Goal: Information Seeking & Learning: Learn about a topic

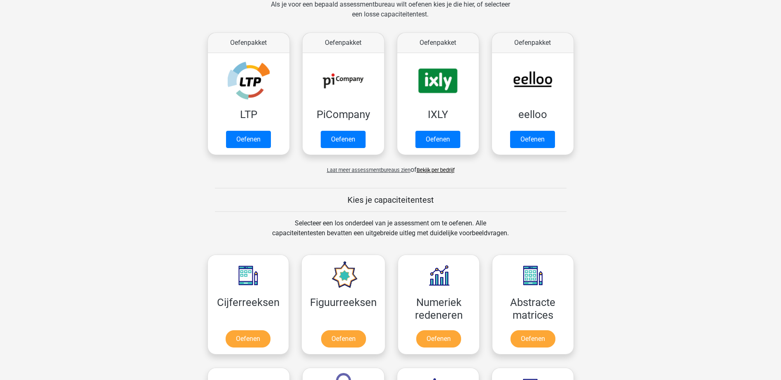
scroll to position [288, 0]
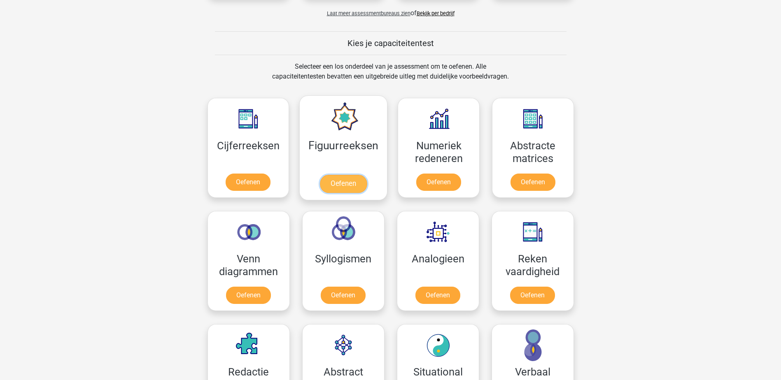
click at [355, 185] on link "Oefenen" at bounding box center [343, 184] width 47 height 18
click at [249, 185] on link "Oefenen" at bounding box center [248, 184] width 47 height 18
click at [427, 180] on link "Oefenen" at bounding box center [438, 184] width 47 height 18
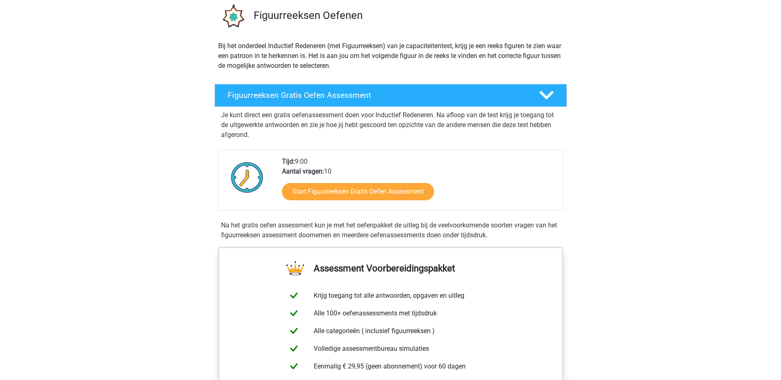
scroll to position [82, 0]
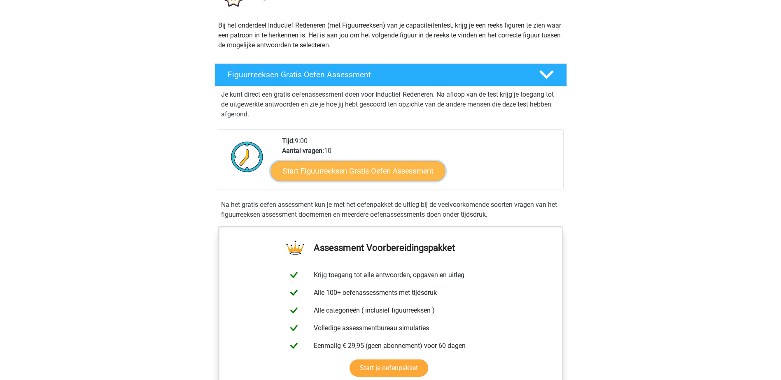
click at [360, 170] on link "Start Figuurreeksen Gratis Oefen Assessment" at bounding box center [357, 171] width 174 height 20
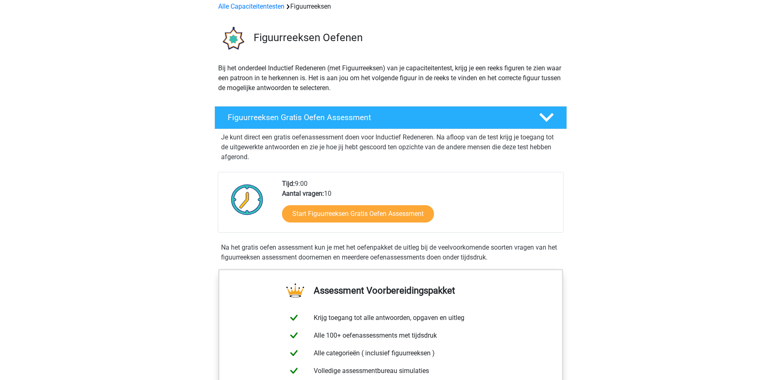
scroll to position [0, 0]
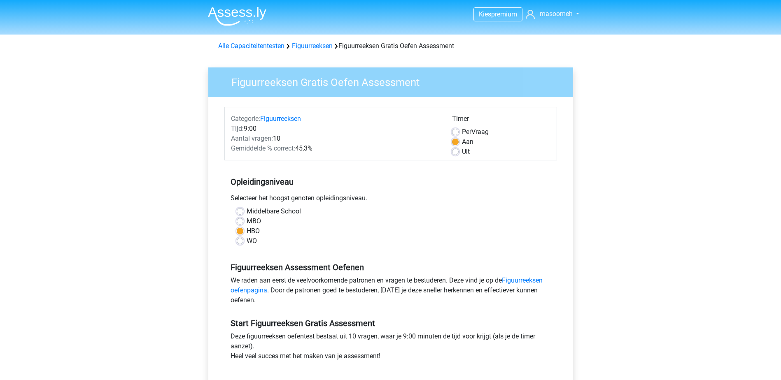
scroll to position [123, 0]
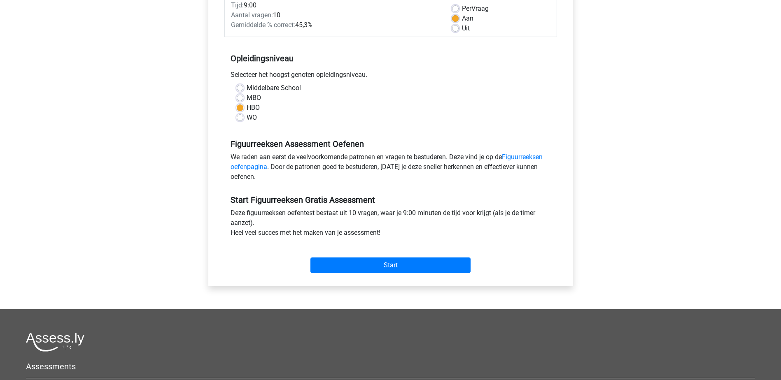
click at [246, 118] on label "WO" at bounding box center [251, 118] width 10 height 10
click at [242, 118] on input "WO" at bounding box center [240, 117] width 7 height 8
radio input "true"
click at [437, 57] on h5 "Opleidingsniveau" at bounding box center [390, 58] width 320 height 16
click at [390, 262] on input "Start" at bounding box center [390, 266] width 160 height 16
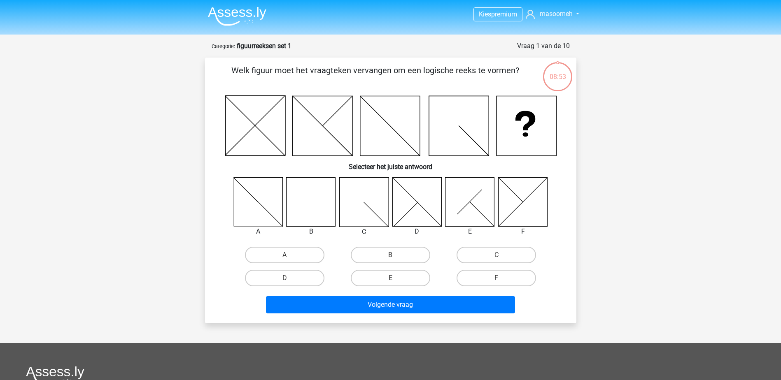
click at [319, 200] on icon at bounding box center [310, 201] width 49 height 49
click at [381, 256] on label "B" at bounding box center [390, 255] width 79 height 16
click at [390, 256] on input "B" at bounding box center [392, 257] width 5 height 5
radio input "true"
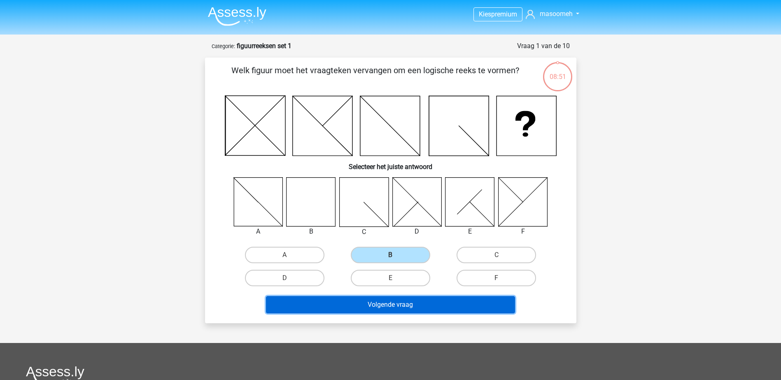
click at [394, 307] on button "Volgende vraag" at bounding box center [390, 304] width 249 height 17
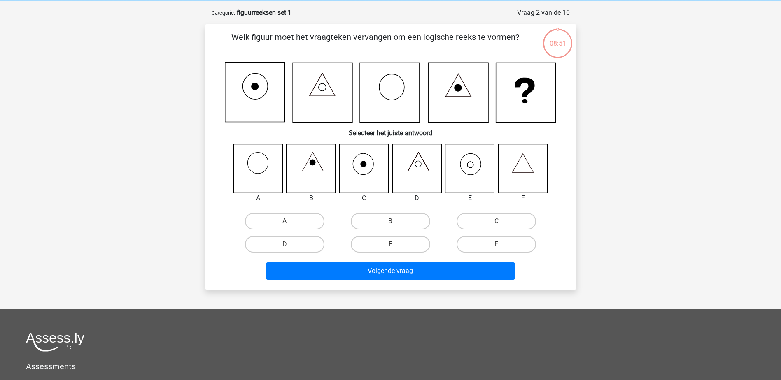
scroll to position [41, 0]
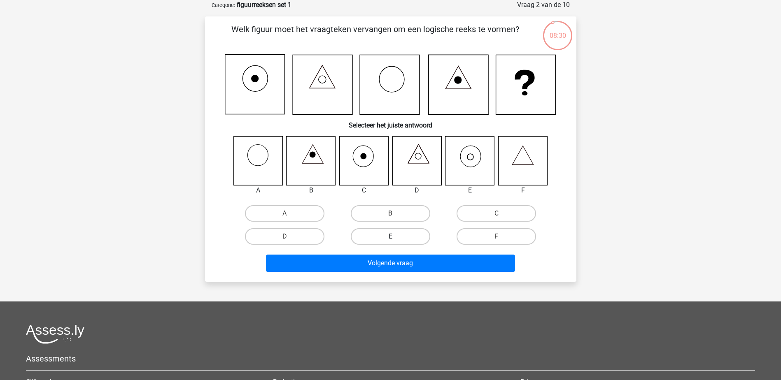
click at [395, 234] on label "E" at bounding box center [390, 236] width 79 height 16
click at [395, 237] on input "E" at bounding box center [392, 239] width 5 height 5
radio input "true"
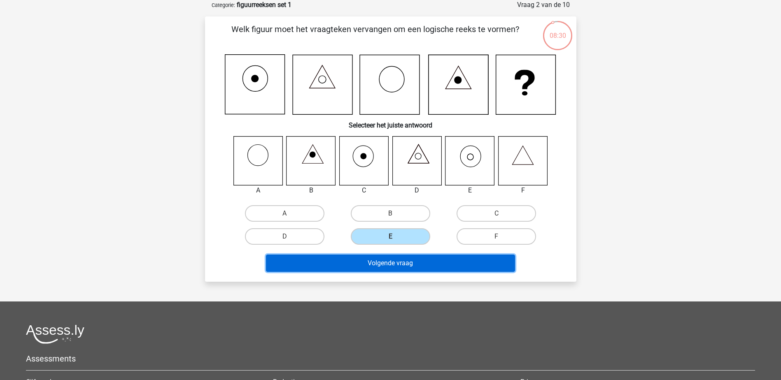
click at [402, 262] on button "Volgende vraag" at bounding box center [390, 263] width 249 height 17
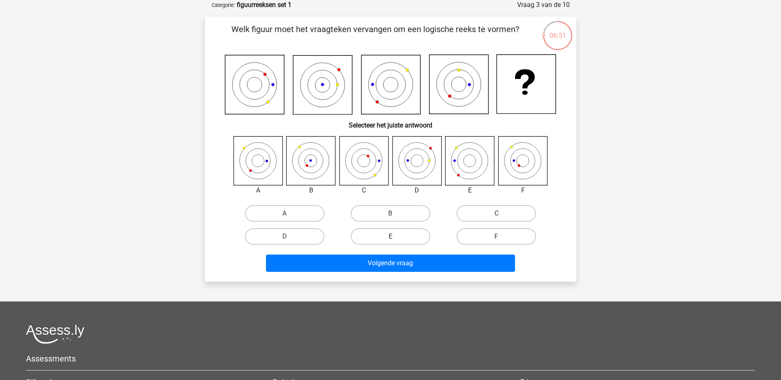
click at [402, 233] on label "E" at bounding box center [390, 236] width 79 height 16
click at [395, 237] on input "E" at bounding box center [392, 239] width 5 height 5
radio input "true"
click at [431, 275] on div "Volgende vraag" at bounding box center [391, 265] width 318 height 21
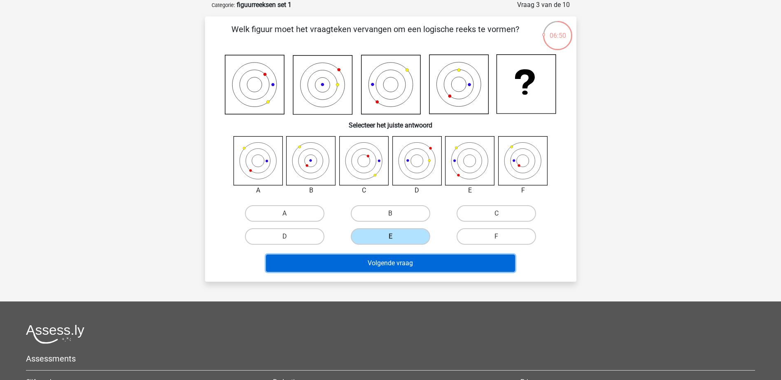
click at [431, 265] on button "Volgende vraag" at bounding box center [390, 263] width 249 height 17
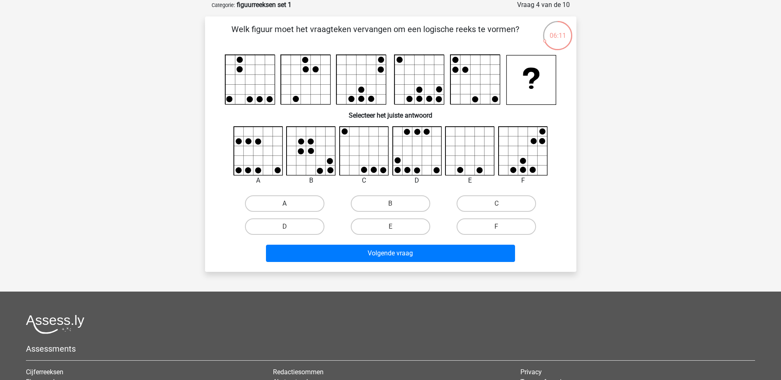
click at [303, 202] on label "A" at bounding box center [284, 203] width 79 height 16
click at [290, 204] on input "A" at bounding box center [286, 206] width 5 height 5
radio input "true"
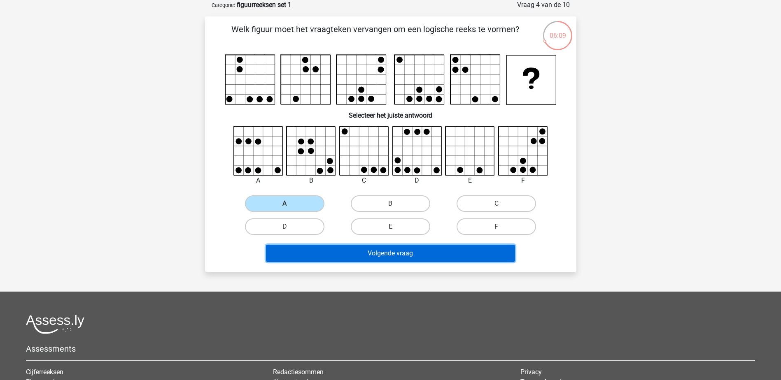
click at [365, 256] on button "Volgende vraag" at bounding box center [390, 253] width 249 height 17
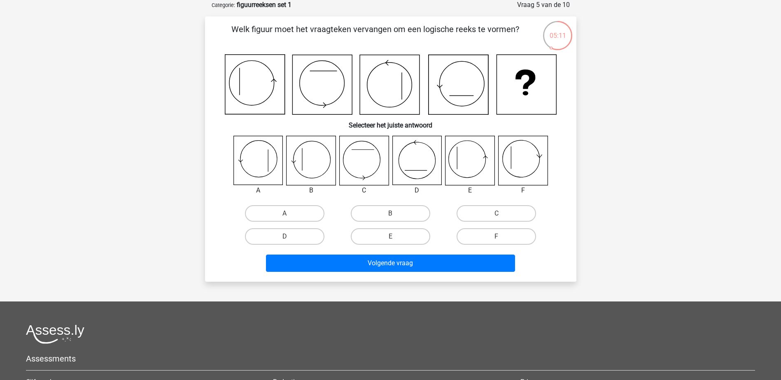
click at [395, 216] on input "B" at bounding box center [392, 216] width 5 height 5
radio input "true"
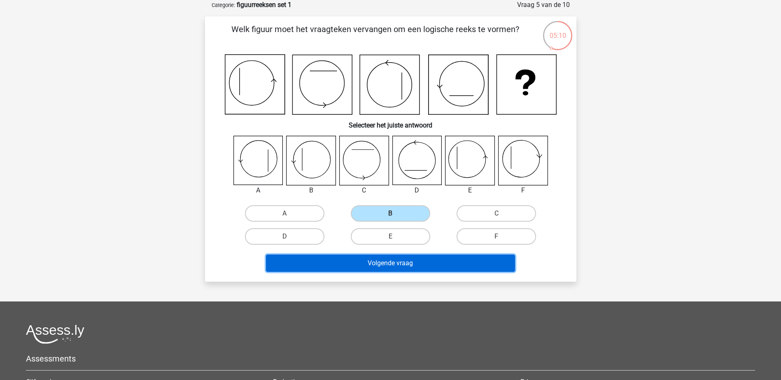
click at [405, 257] on button "Volgende vraag" at bounding box center [390, 263] width 249 height 17
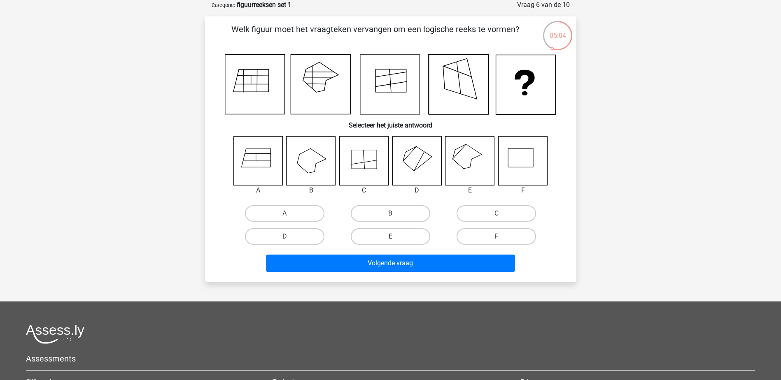
click at [402, 235] on label "E" at bounding box center [390, 236] width 79 height 16
click at [395, 237] on input "E" at bounding box center [392, 239] width 5 height 5
radio input "true"
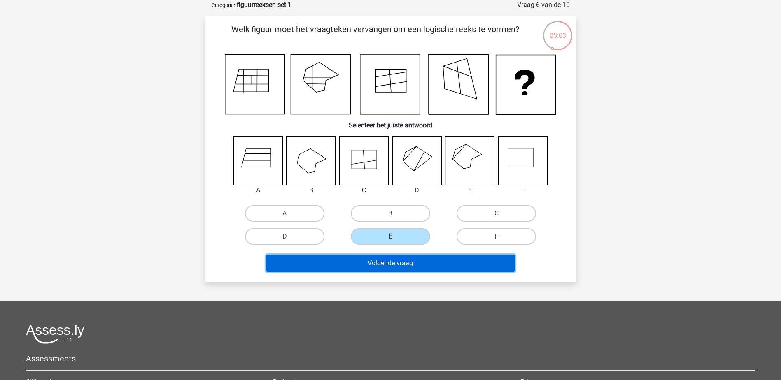
click at [414, 266] on button "Volgende vraag" at bounding box center [390, 263] width 249 height 17
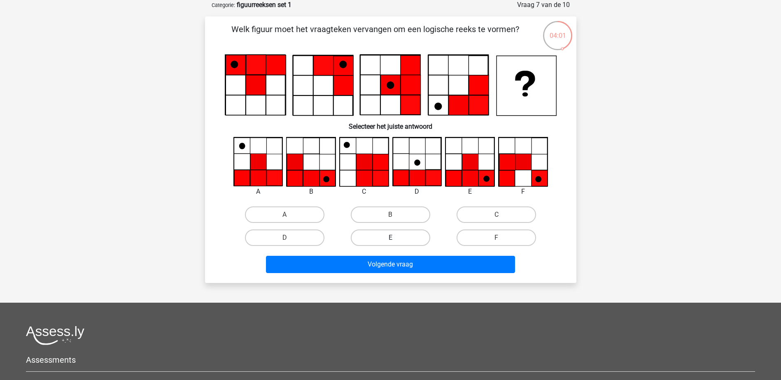
click at [381, 238] on label "E" at bounding box center [390, 238] width 79 height 16
click at [390, 238] on input "E" at bounding box center [392, 240] width 5 height 5
radio input "true"
drag, startPoint x: 391, startPoint y: 275, endPoint x: 388, endPoint y: 267, distance: 9.1
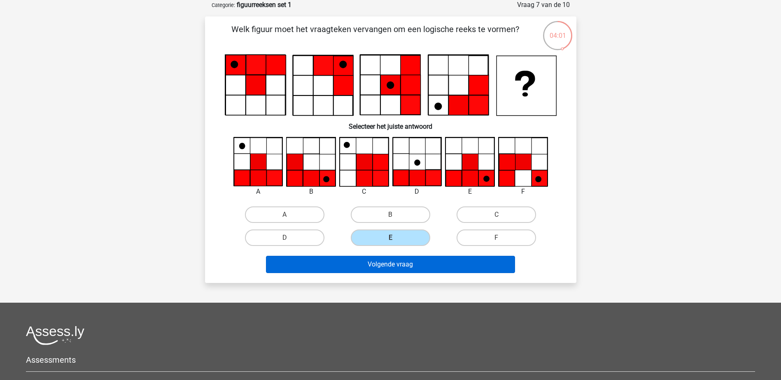
click at [390, 275] on div "Volgende vraag" at bounding box center [391, 266] width 318 height 21
click at [388, 266] on button "Volgende vraag" at bounding box center [390, 264] width 249 height 17
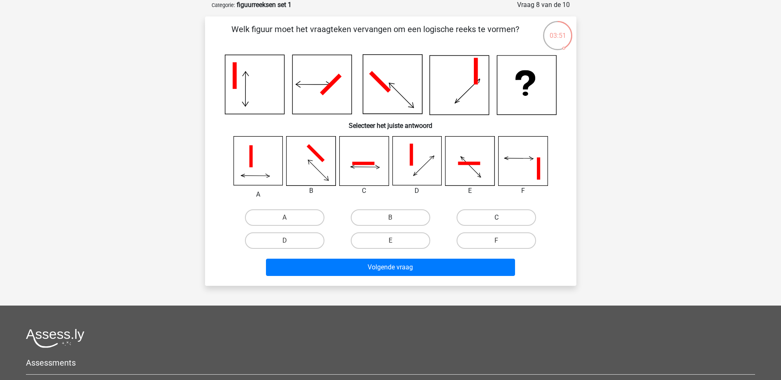
click at [505, 213] on label "C" at bounding box center [495, 217] width 79 height 16
click at [502, 218] on input "C" at bounding box center [498, 220] width 5 height 5
radio input "true"
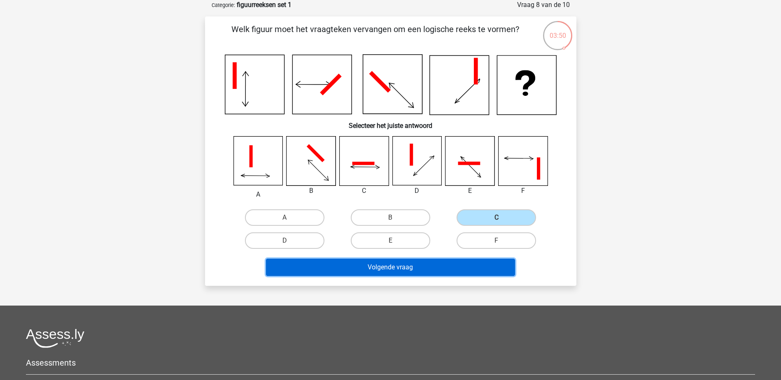
click at [456, 265] on button "Volgende vraag" at bounding box center [390, 267] width 249 height 17
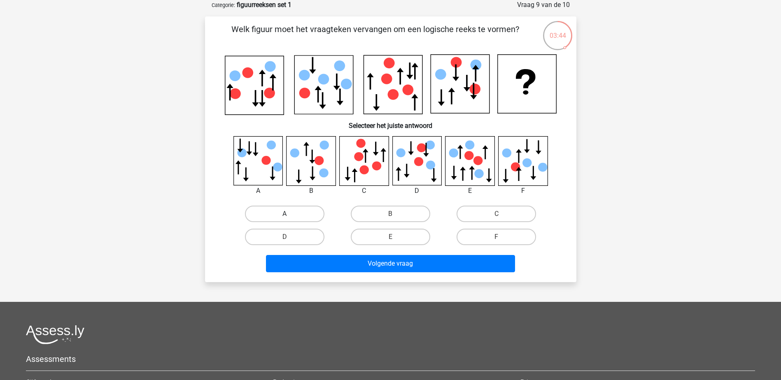
click at [307, 213] on label "A" at bounding box center [284, 214] width 79 height 16
click at [290, 214] on input "A" at bounding box center [286, 216] width 5 height 5
radio input "true"
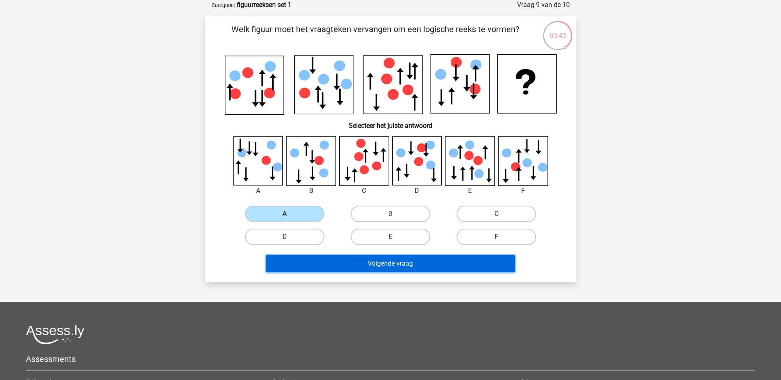
click at [375, 256] on button "Volgende vraag" at bounding box center [390, 263] width 249 height 17
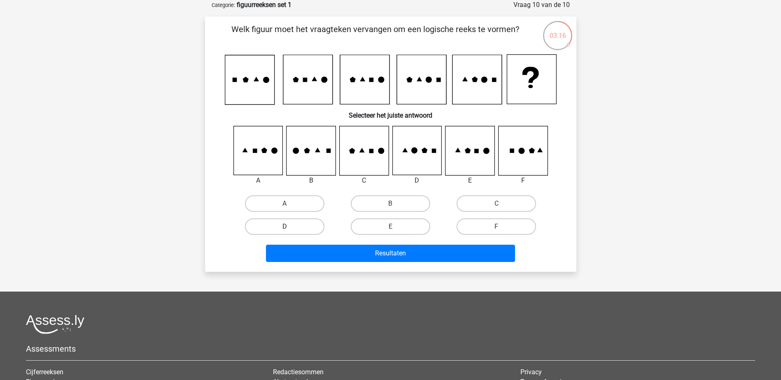
click at [300, 225] on label "D" at bounding box center [284, 227] width 79 height 16
click at [290, 227] on input "D" at bounding box center [286, 229] width 5 height 5
radio input "true"
click at [300, 225] on label "D" at bounding box center [284, 227] width 79 height 16
click at [290, 227] on input "D" at bounding box center [286, 229] width 5 height 5
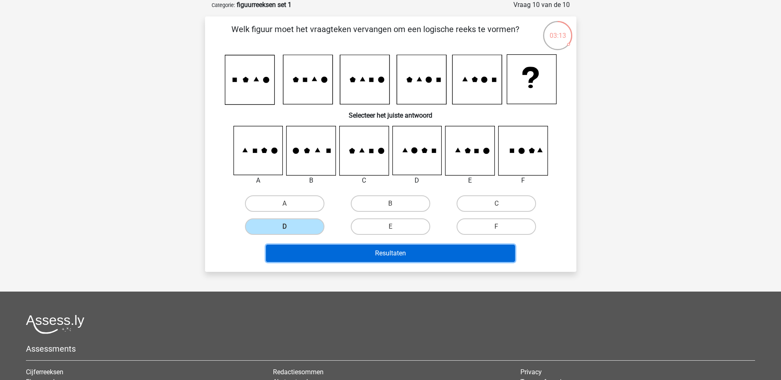
click at [379, 250] on button "Resultaten" at bounding box center [390, 253] width 249 height 17
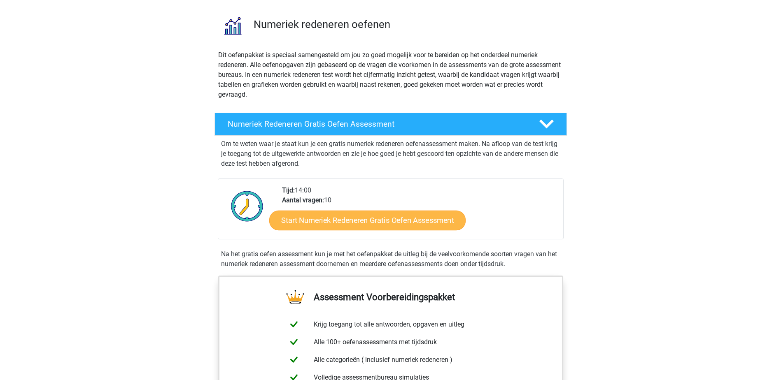
scroll to position [82, 0]
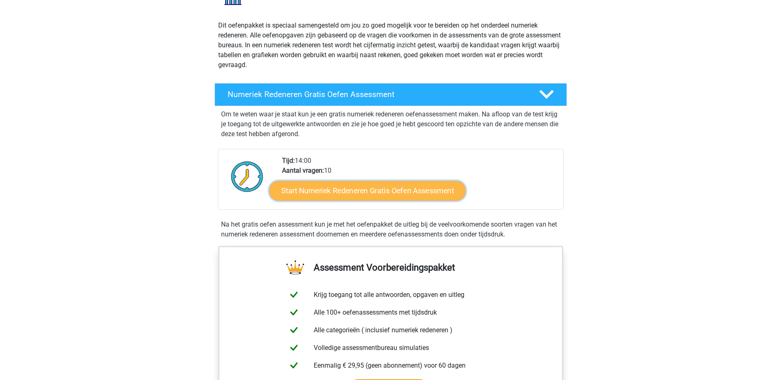
click at [393, 196] on link "Start Numeriek Redeneren Gratis Oefen Assessment" at bounding box center [367, 191] width 196 height 20
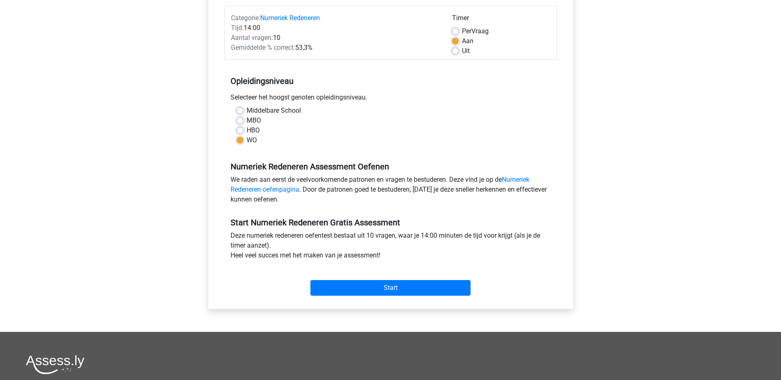
scroll to position [123, 0]
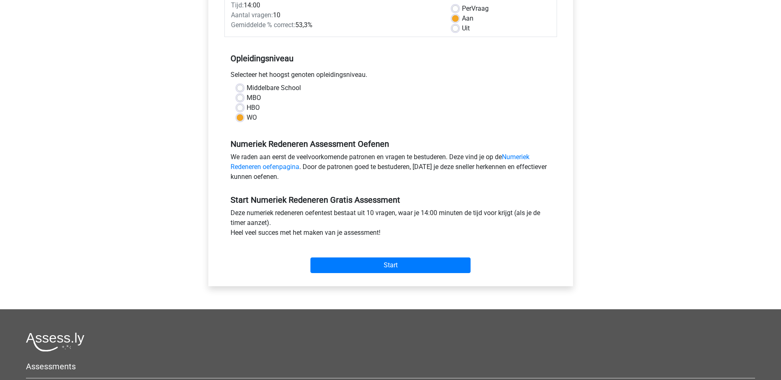
click at [246, 107] on label "HBO" at bounding box center [252, 108] width 13 height 10
click at [238, 107] on input "HBO" at bounding box center [240, 107] width 7 height 8
radio input "true"
click at [360, 262] on input "Start" at bounding box center [390, 266] width 160 height 16
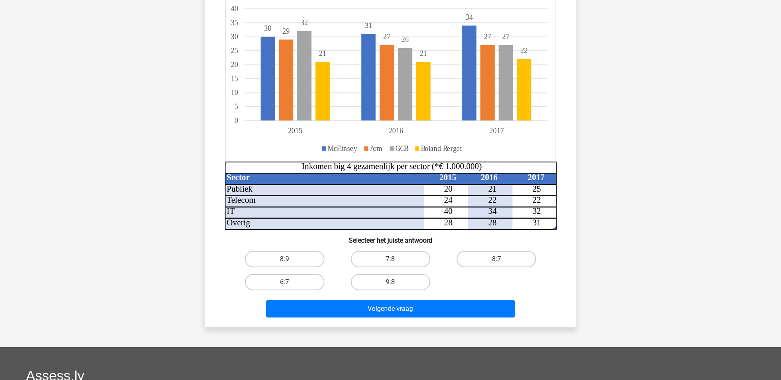
scroll to position [123, 0]
